Goal: Check status: Check status

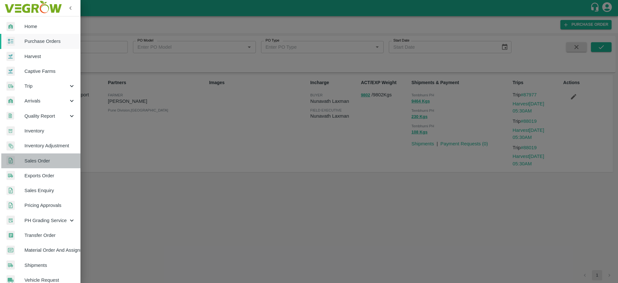
click at [43, 161] on span "Sales Order" at bounding box center [49, 160] width 51 height 7
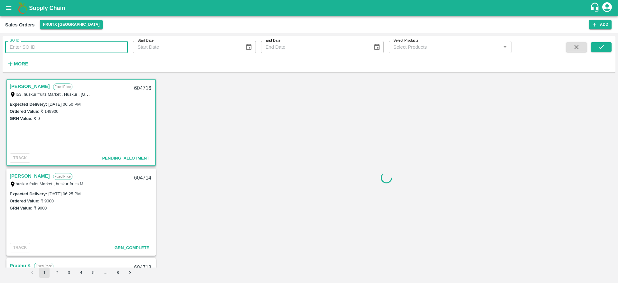
click at [84, 47] on input "SO ID" at bounding box center [66, 47] width 123 height 12
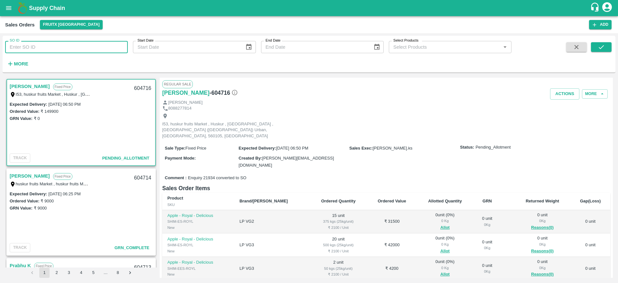
paste input "581348"
type input "581348"
click at [600, 49] on icon "submit" at bounding box center [601, 46] width 7 height 7
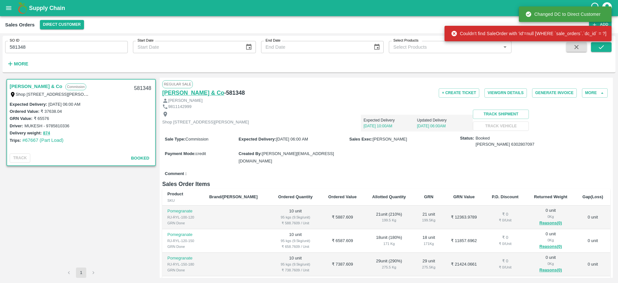
click at [195, 92] on h6 "D K Sapra & Co" at bounding box center [193, 92] width 62 height 9
click at [11, 11] on icon "open drawer" at bounding box center [8, 8] width 7 height 7
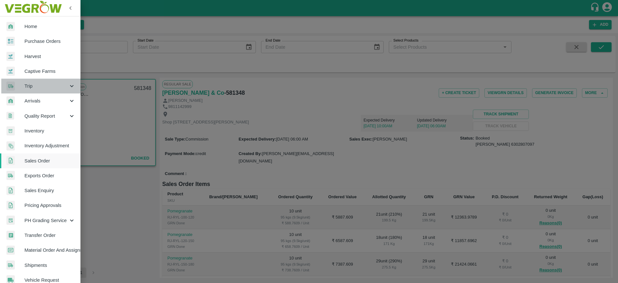
click at [48, 90] on div "Trip" at bounding box center [40, 86] width 80 height 15
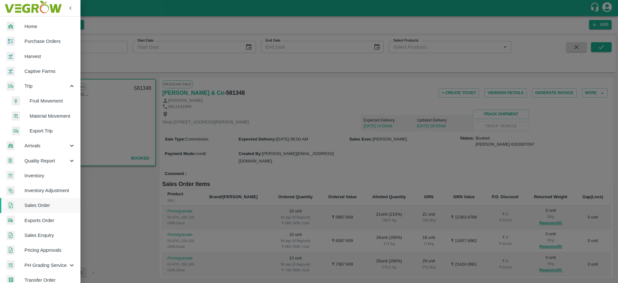
click at [49, 101] on span "Fruit Movement" at bounding box center [53, 100] width 46 height 7
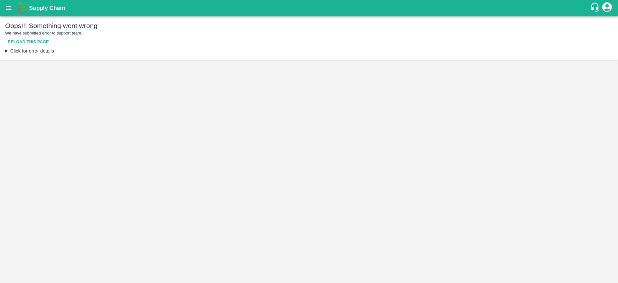
click at [36, 43] on button "Reload this page" at bounding box center [28, 41] width 46 height 11
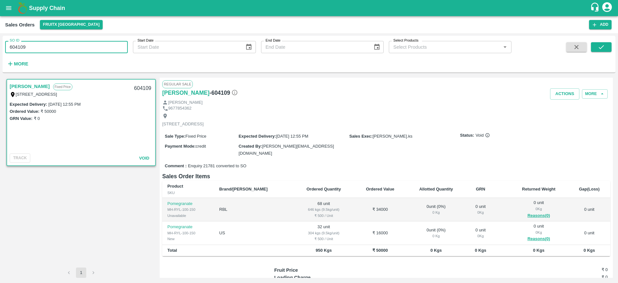
drag, startPoint x: 33, startPoint y: 50, endPoint x: 0, endPoint y: 52, distance: 32.9
click at [0, 52] on div "SO ID 604109 SO ID Start Date Start Date End Date End Date Select Products Sele…" at bounding box center [309, 158] width 618 height 250
paste input "text"
type input "600461"
click at [606, 49] on button "submit" at bounding box center [601, 47] width 21 height 10
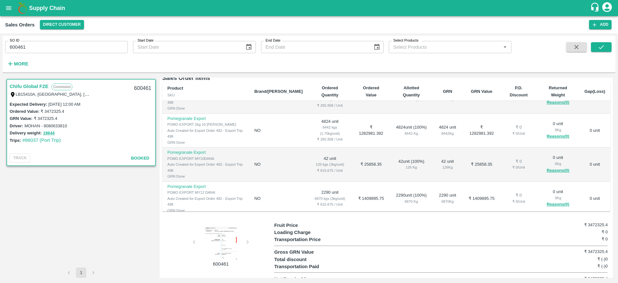
scroll to position [40, 0]
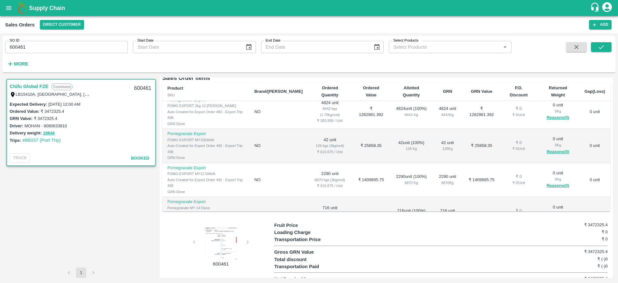
click at [247, 235] on div "600461" at bounding box center [218, 244] width 112 height 46
click at [213, 238] on div at bounding box center [221, 243] width 48 height 32
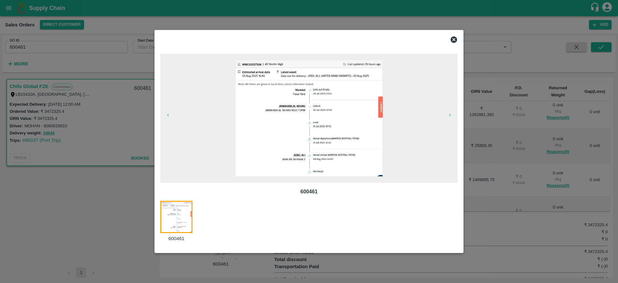
click at [454, 36] on icon at bounding box center [454, 40] width 8 height 8
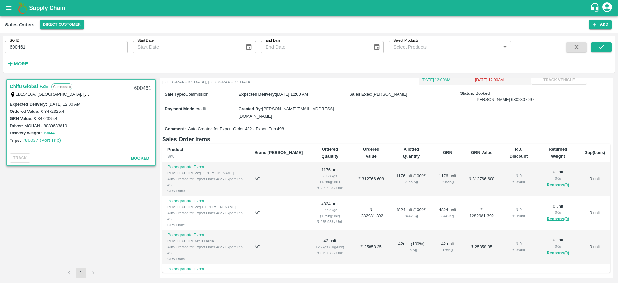
scroll to position [73, 0]
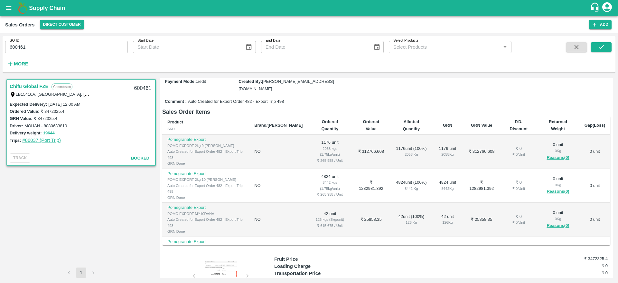
click at [60, 138] on link "#86037 (Port Trip)" at bounding box center [41, 139] width 39 height 5
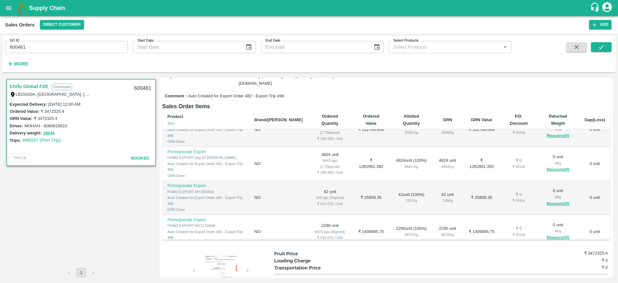
scroll to position [40, 0]
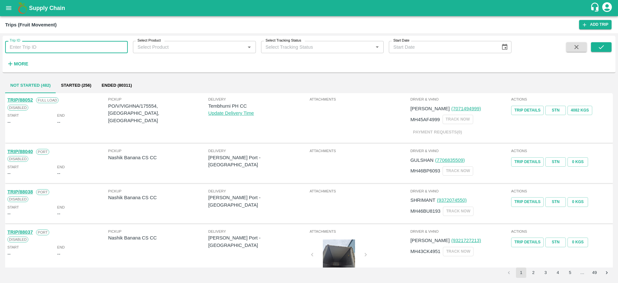
click at [82, 46] on input "Trip ID" at bounding box center [66, 47] width 123 height 12
type input "86037"
click at [605, 47] on button "submit" at bounding box center [601, 47] width 21 height 10
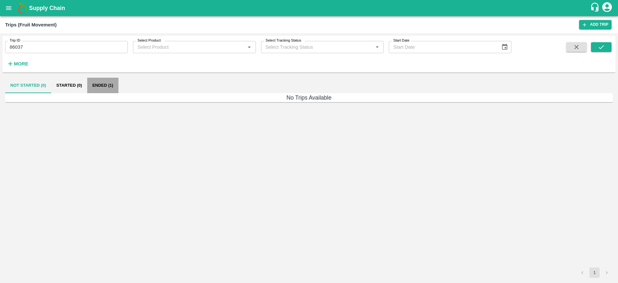
click at [101, 86] on button "Ended (1)" at bounding box center [102, 85] width 31 height 15
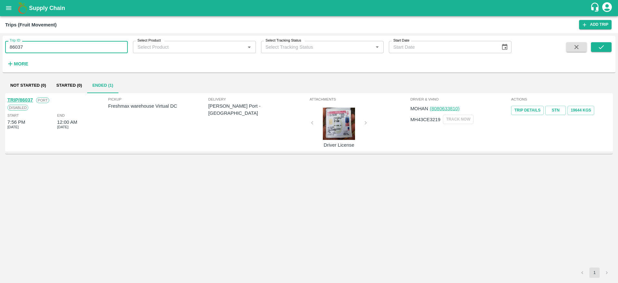
drag, startPoint x: 38, startPoint y: 50, endPoint x: 4, endPoint y: 50, distance: 34.1
click at [4, 50] on div "Trip ID 86037 Trip ID" at bounding box center [64, 44] width 128 height 17
drag, startPoint x: 4, startPoint y: 50, endPoint x: 193, endPoint y: -42, distance: 210.6
click at [193, 0] on html "Supply Chain Trips (Fruit Movement) Add Trip Trip ID 86037 Trip ID Select Produ…" at bounding box center [309, 141] width 618 height 283
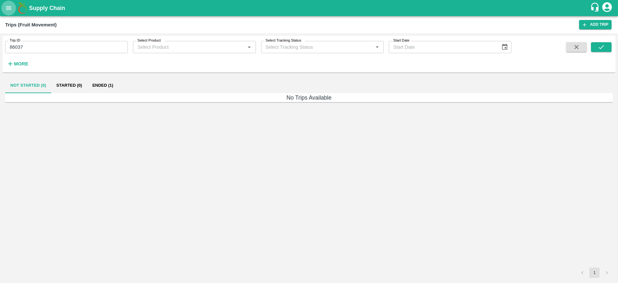
click at [8, 9] on icon "open drawer" at bounding box center [8, 8] width 7 height 7
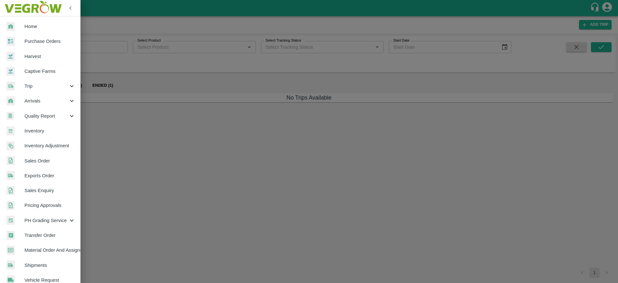
scroll to position [5, 0]
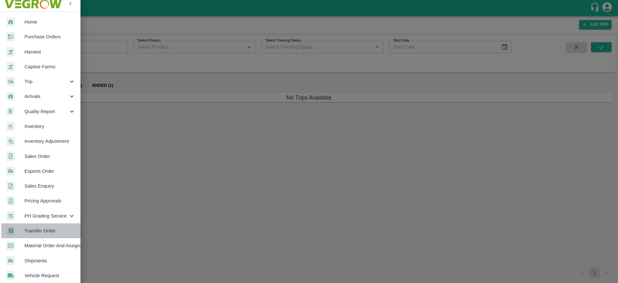
click at [51, 228] on span "Transfer Order" at bounding box center [49, 230] width 51 height 7
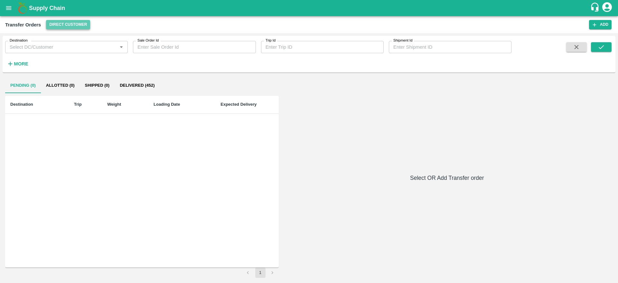
click at [74, 23] on button "Direct Customer" at bounding box center [68, 24] width 44 height 9
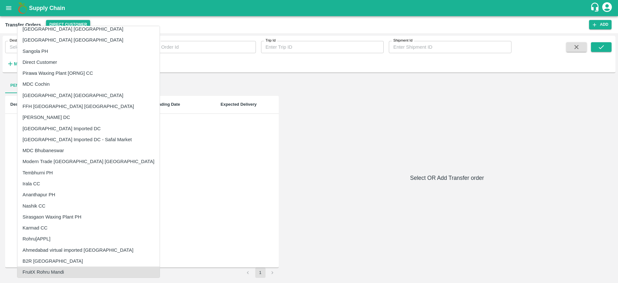
scroll to position [545, 0]
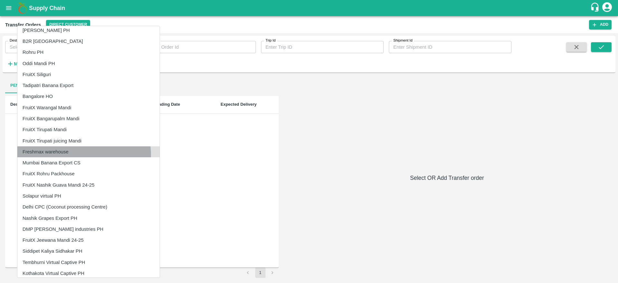
click at [84, 155] on li "Freshmax warehouse" at bounding box center [88, 151] width 142 height 11
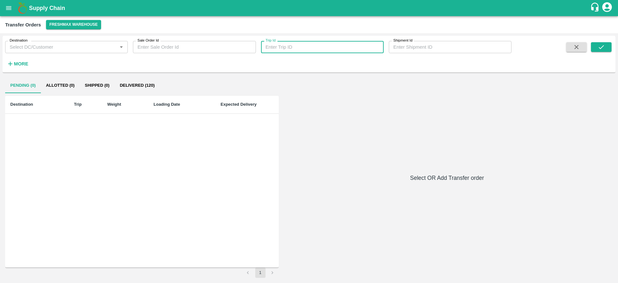
click at [315, 52] on input "Trip Id" at bounding box center [322, 47] width 123 height 12
paste input "86037"
type input "86037"
click at [604, 50] on icon "submit" at bounding box center [601, 46] width 7 height 7
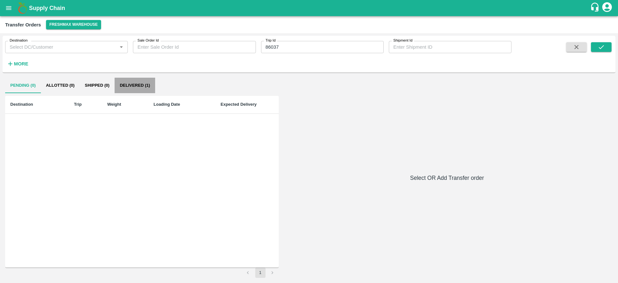
click at [152, 81] on button "Delivered (1)" at bounding box center [135, 85] width 41 height 15
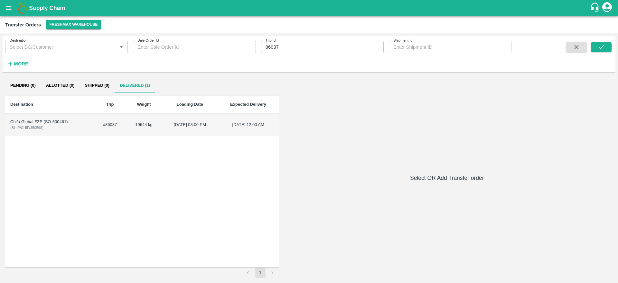
click at [201, 120] on td "[DATE] 08:00 PM" at bounding box center [190, 125] width 56 height 23
